Goal: Navigation & Orientation: Find specific page/section

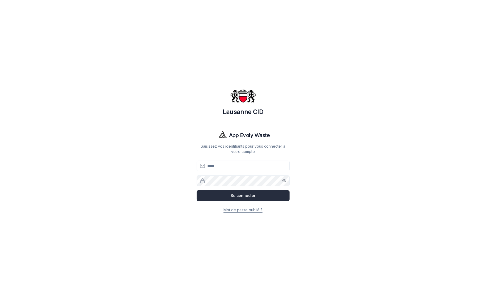
type input "**********"
click at [239, 198] on button "Se connecter" at bounding box center [243, 195] width 93 height 11
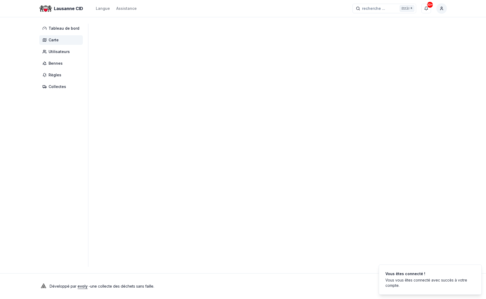
click at [58, 42] on span "Carte" at bounding box center [54, 39] width 10 height 5
click at [53, 39] on span "Carte" at bounding box center [54, 39] width 10 height 5
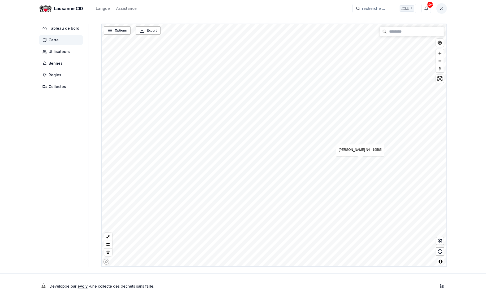
click at [361, 150] on link "Rosavère - Ménagers N4 - 19585" at bounding box center [359, 150] width 43 height 4
click at [350, 163] on link "Rosavère - Ménagers N5 - 19587" at bounding box center [352, 164] width 43 height 4
click at [331, 164] on link "Rosavère - Ménagers N3 - 25697" at bounding box center [327, 165] width 43 height 4
click at [336, 151] on link "Rosavère - Ménagers N2 - 25698" at bounding box center [337, 153] width 43 height 4
click at [347, 137] on link "[PERSON_NAME] N1 - 25699" at bounding box center [346, 139] width 43 height 4
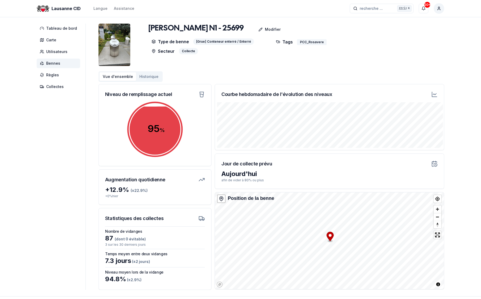
click at [256, 66] on div "[PERSON_NAME] N1 - 25699 Modifier Type de benne [Grue] Conteneur enterré / Ente…" at bounding box center [271, 45] width 346 height 42
